Goal: Navigation & Orientation: Find specific page/section

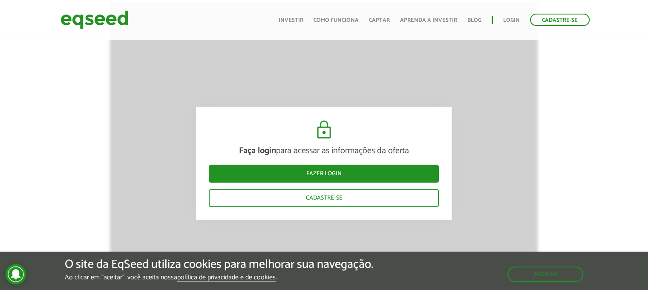
scroll to position [1049, 0]
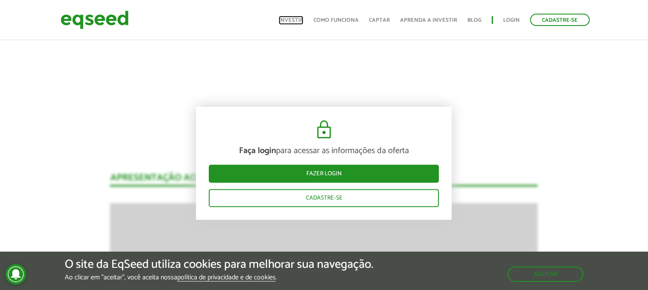
click at [298, 19] on link "Investir" at bounding box center [291, 20] width 25 height 6
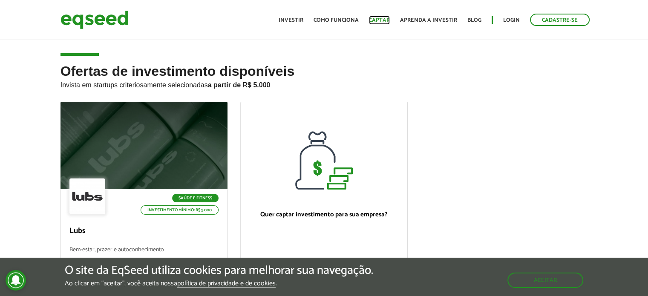
click at [385, 20] on link "Captar" at bounding box center [379, 20] width 21 height 6
